Goal: Task Accomplishment & Management: Manage account settings

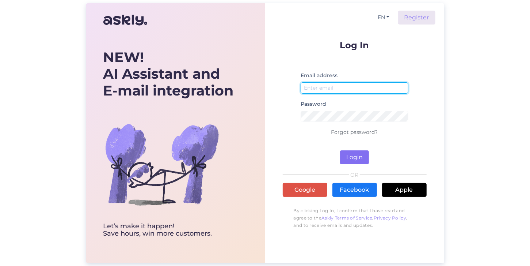
type input "[PERSON_NAME][EMAIL_ADDRESS][DOMAIN_NAME]"
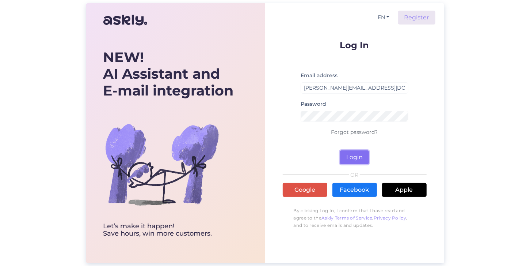
click at [355, 156] on button "Login" at bounding box center [354, 157] width 29 height 14
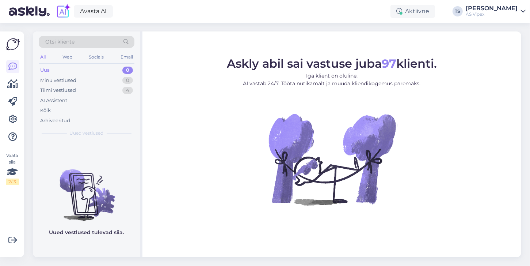
click at [57, 69] on div "Uus 0" at bounding box center [87, 70] width 96 height 10
click at [61, 87] on div "Tiimi vestlused" at bounding box center [58, 90] width 36 height 7
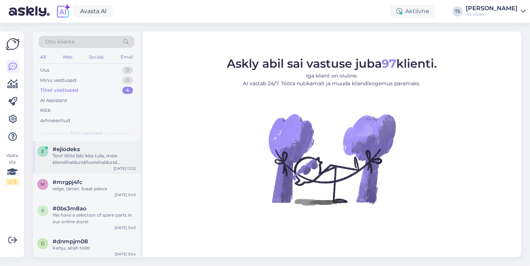
click at [60, 157] on div "Tere! Võite läbi ikka tulla, meie kliendihaldurid/tootehaldurid üritavad aidata!" at bounding box center [94, 158] width 83 height 13
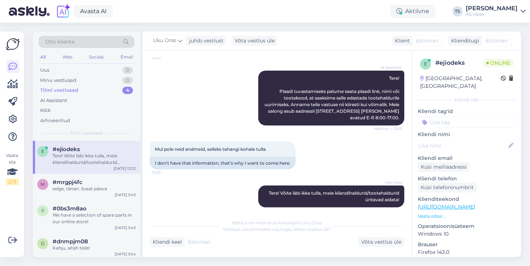
click at [523, 10] on icon at bounding box center [523, 11] width 5 height 6
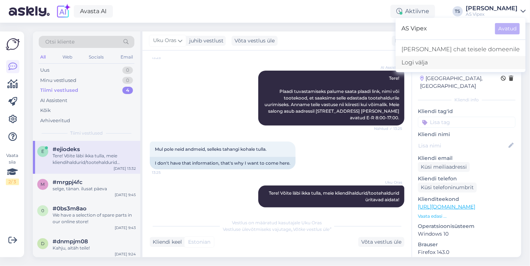
click at [460, 62] on div "Logi välja" at bounding box center [461, 62] width 130 height 13
